Goal: Use online tool/utility: Utilize a website feature to perform a specific function

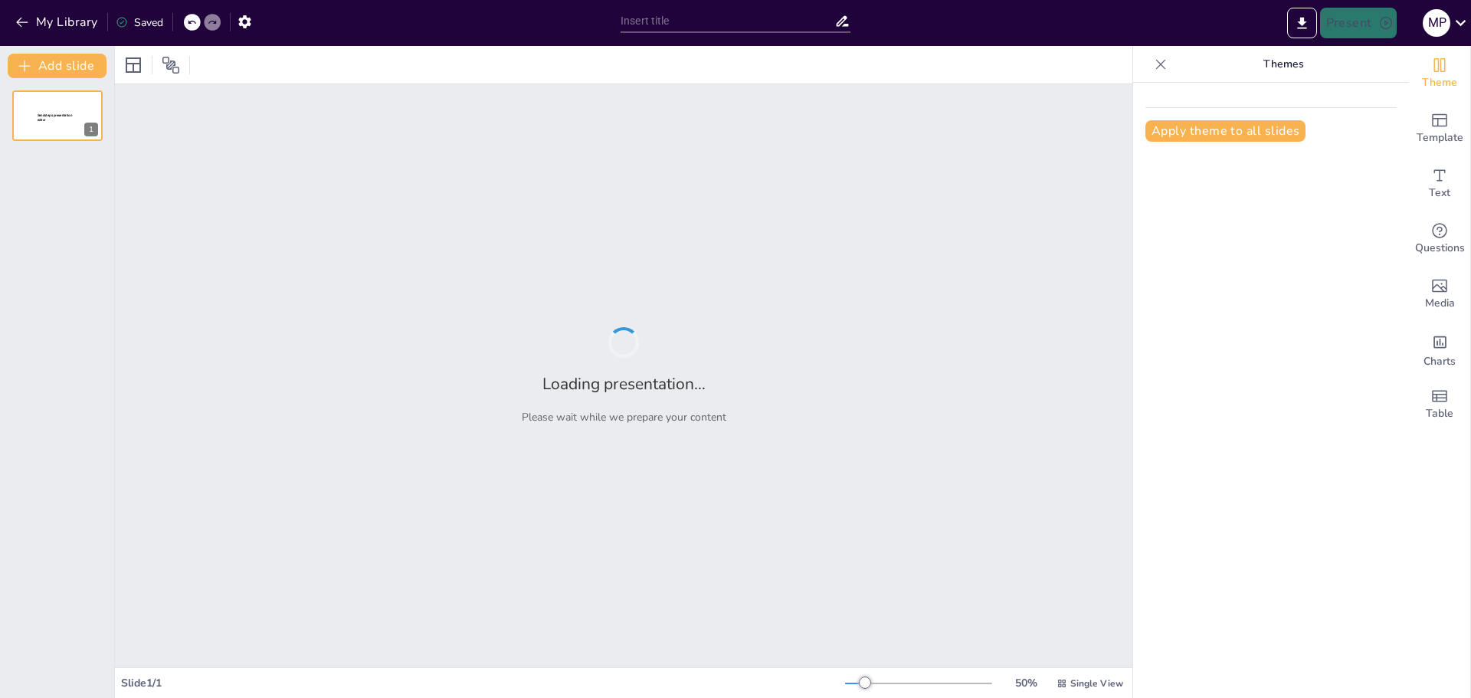
type input "Desafío de Números Enteros: 2º ESO"
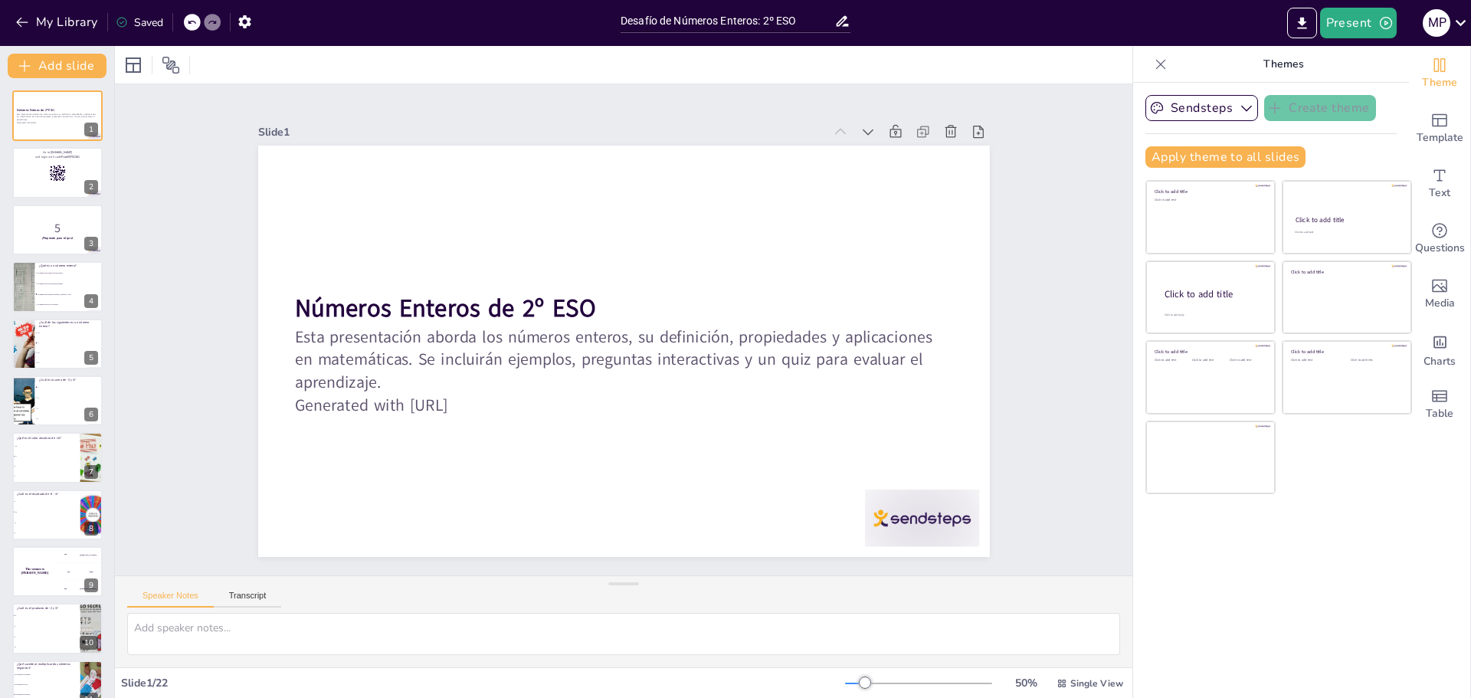
checkbox input "true"
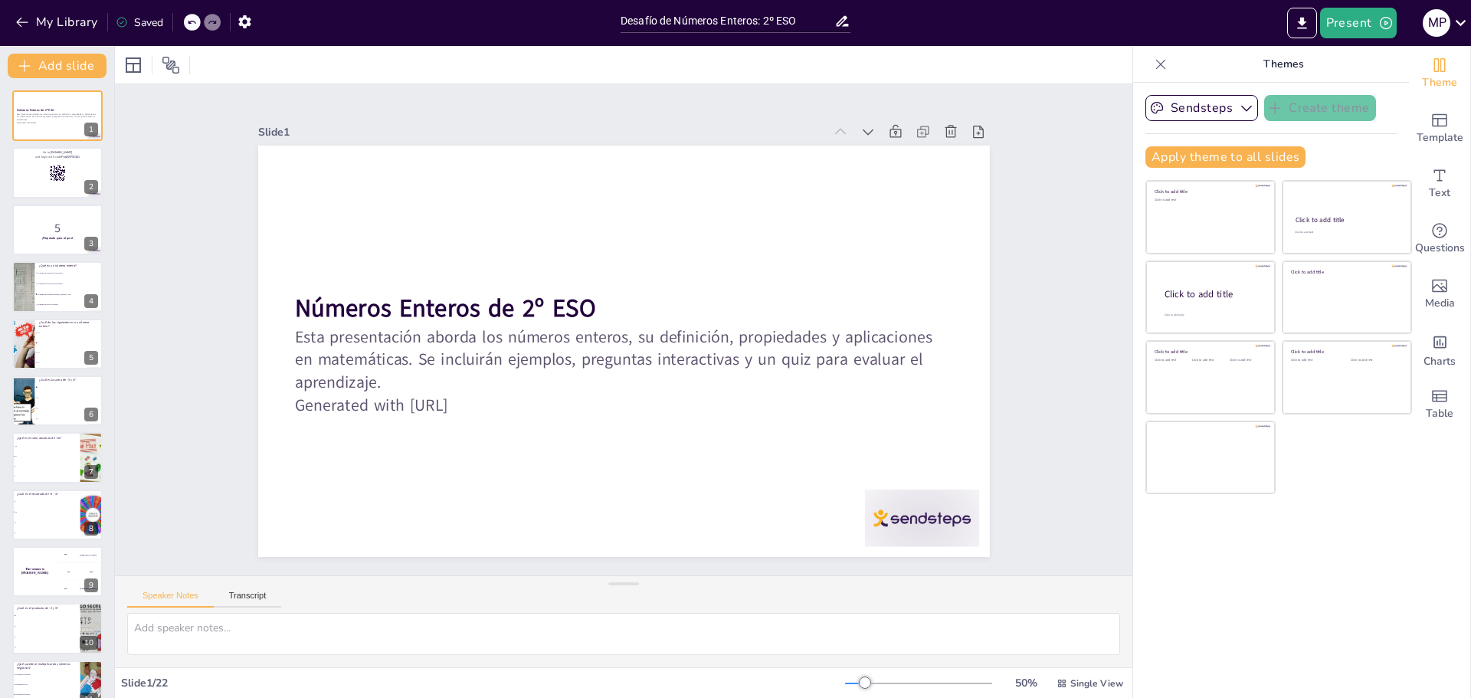
checkbox input "true"
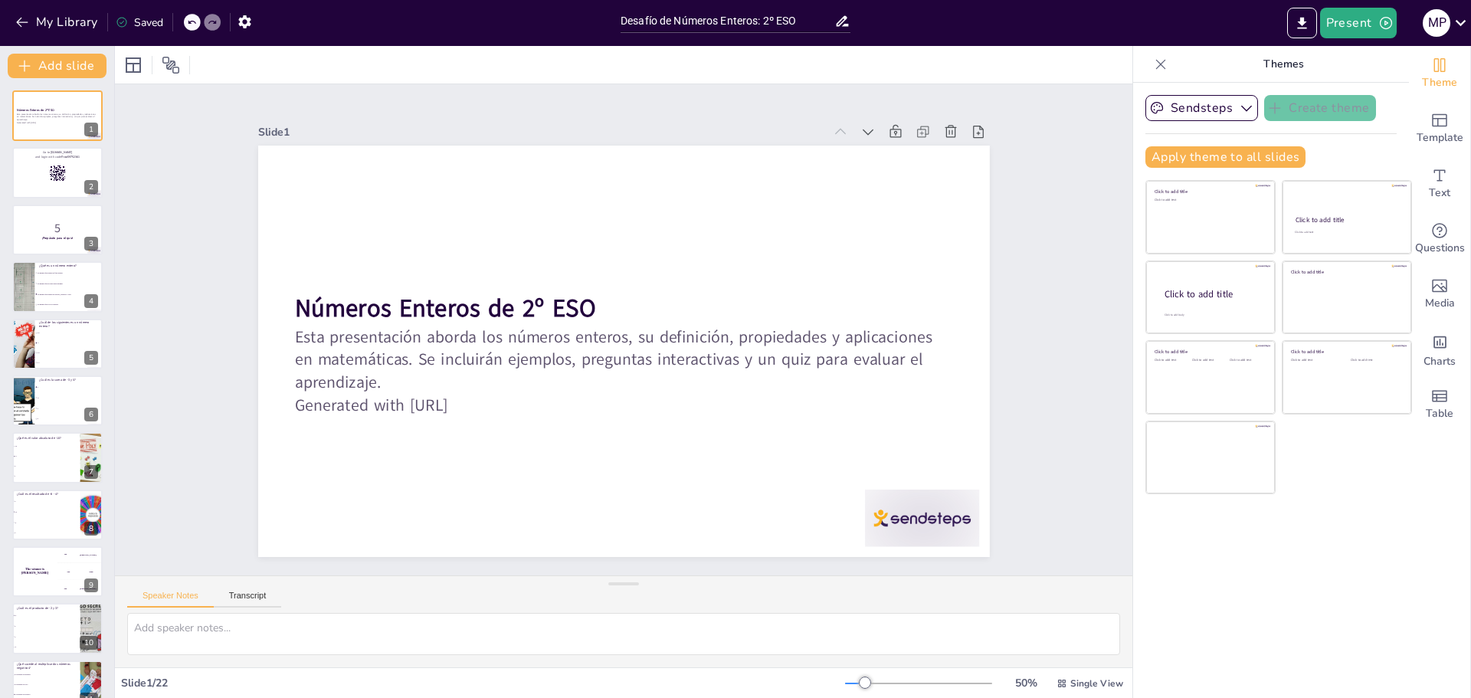
checkbox input "true"
